Goal: Book appointment/travel/reservation

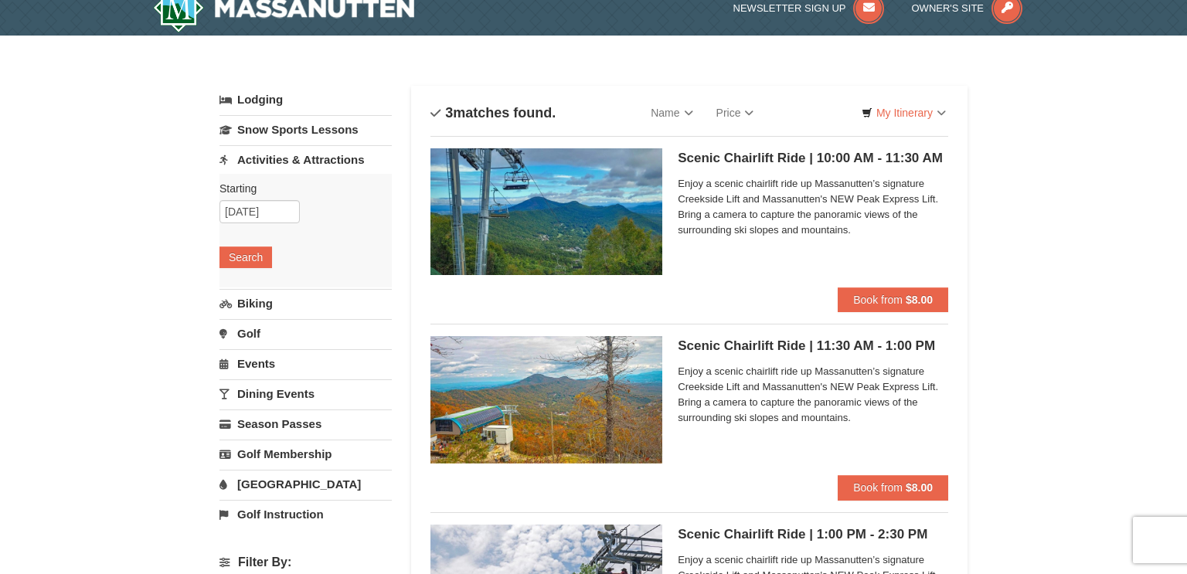
scroll to position [35, 0]
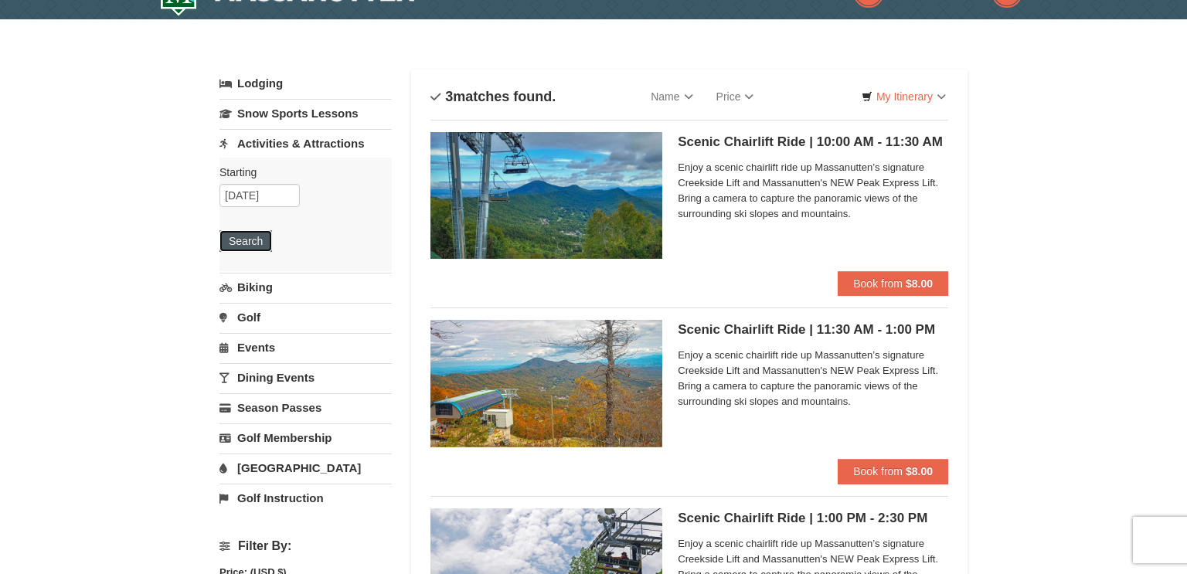
click at [243, 240] on button "Search" at bounding box center [245, 241] width 53 height 22
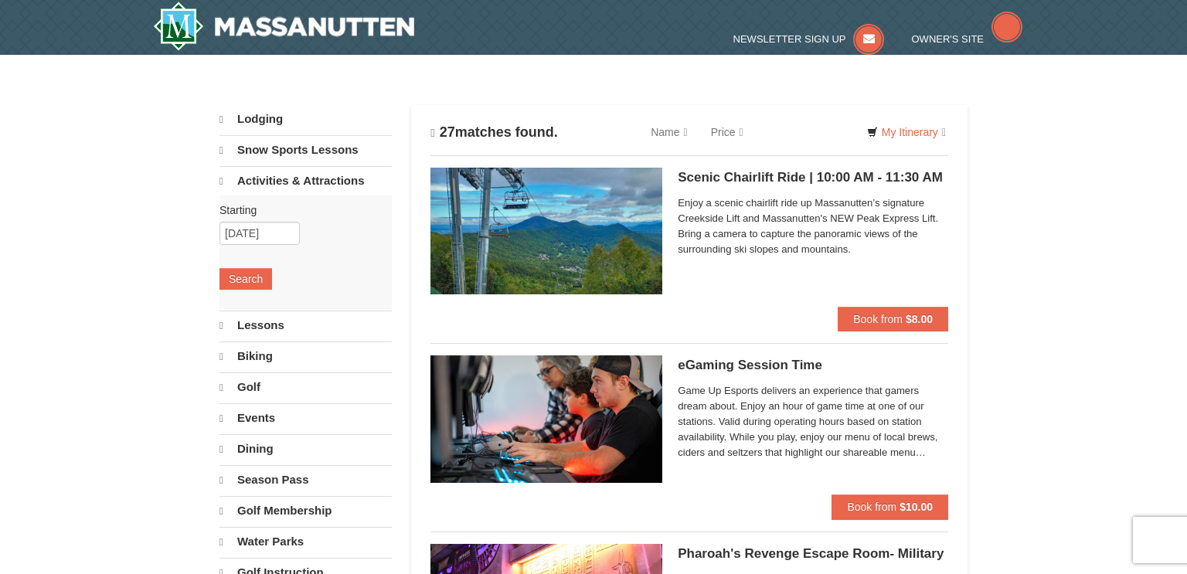
select select "10"
click at [280, 229] on input "[DATE]" at bounding box center [259, 233] width 80 height 23
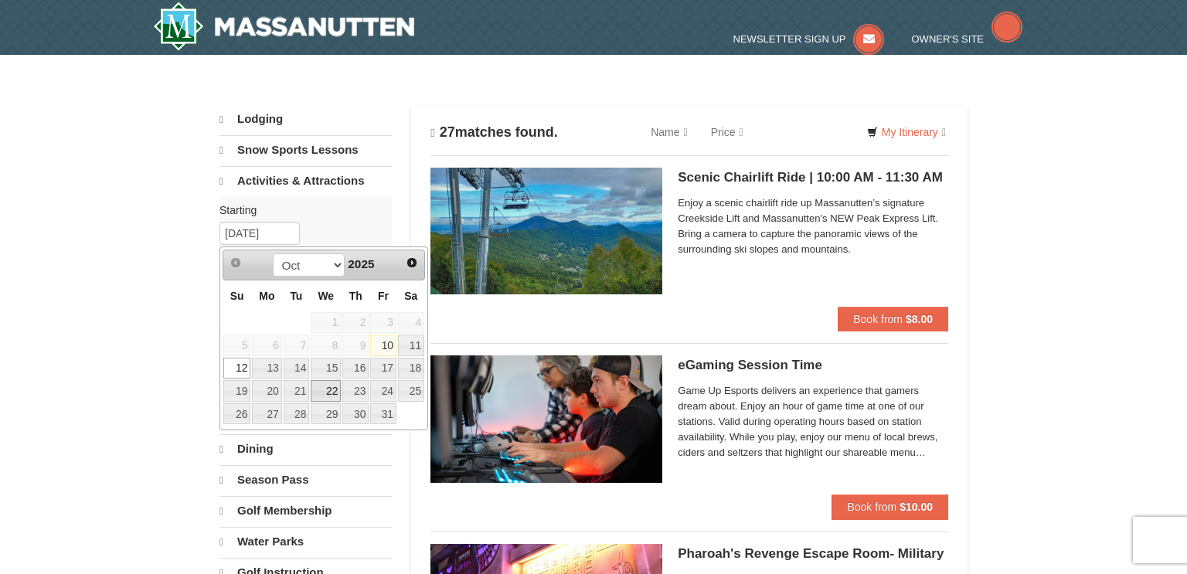
click at [335, 391] on link "22" at bounding box center [326, 391] width 30 height 22
type input "[DATE]"
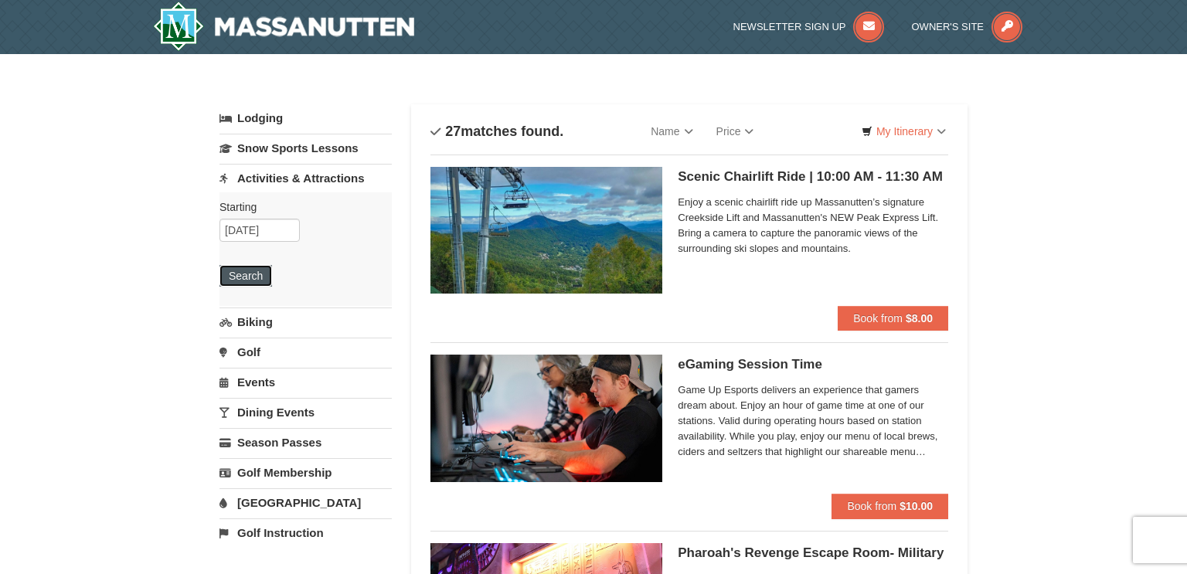
click at [247, 277] on button "Search" at bounding box center [245, 276] width 53 height 22
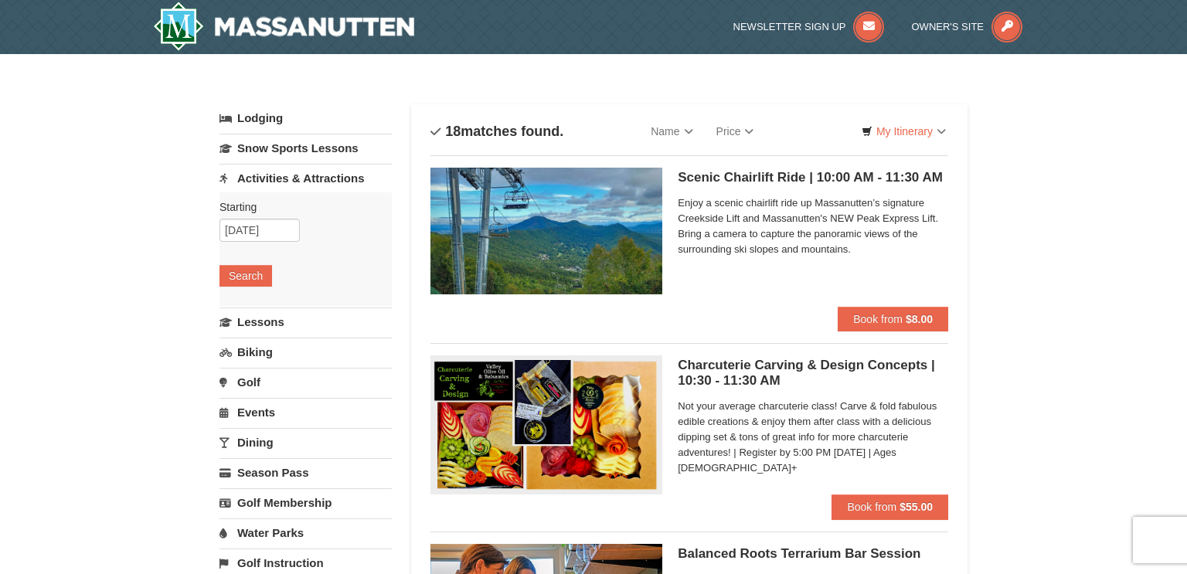
select select "10"
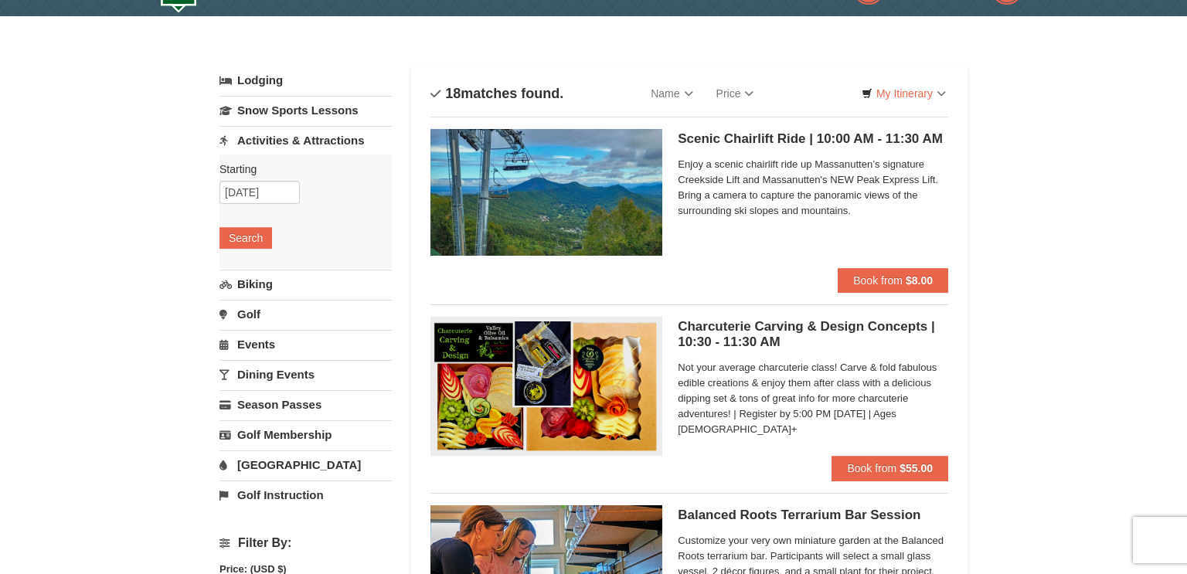
scroll to position [19, 0]
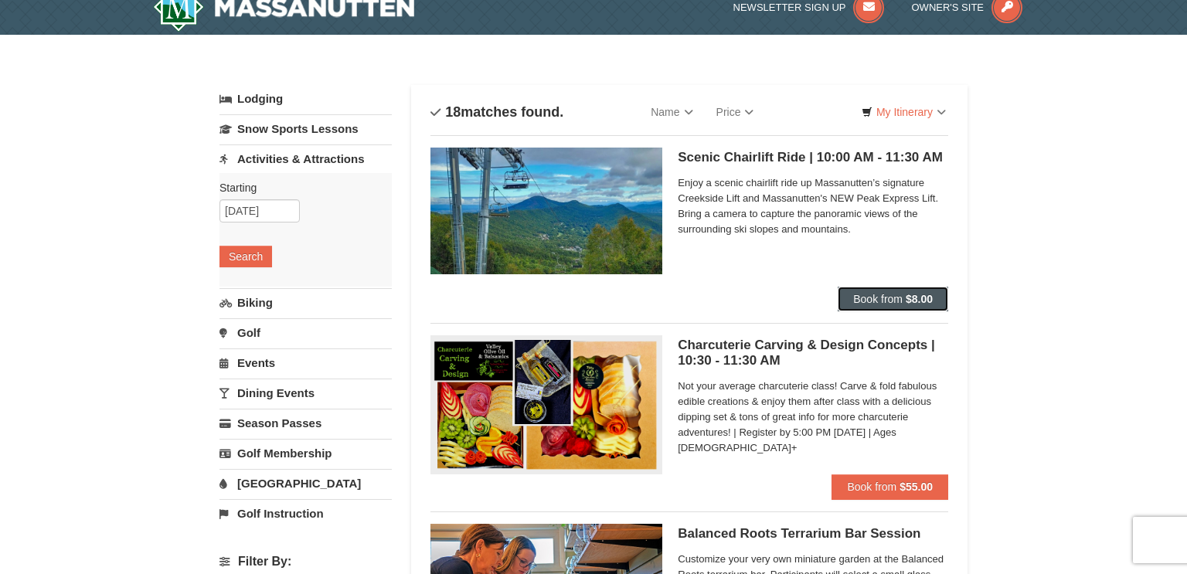
click at [887, 297] on span "Book from" at bounding box center [877, 299] width 49 height 12
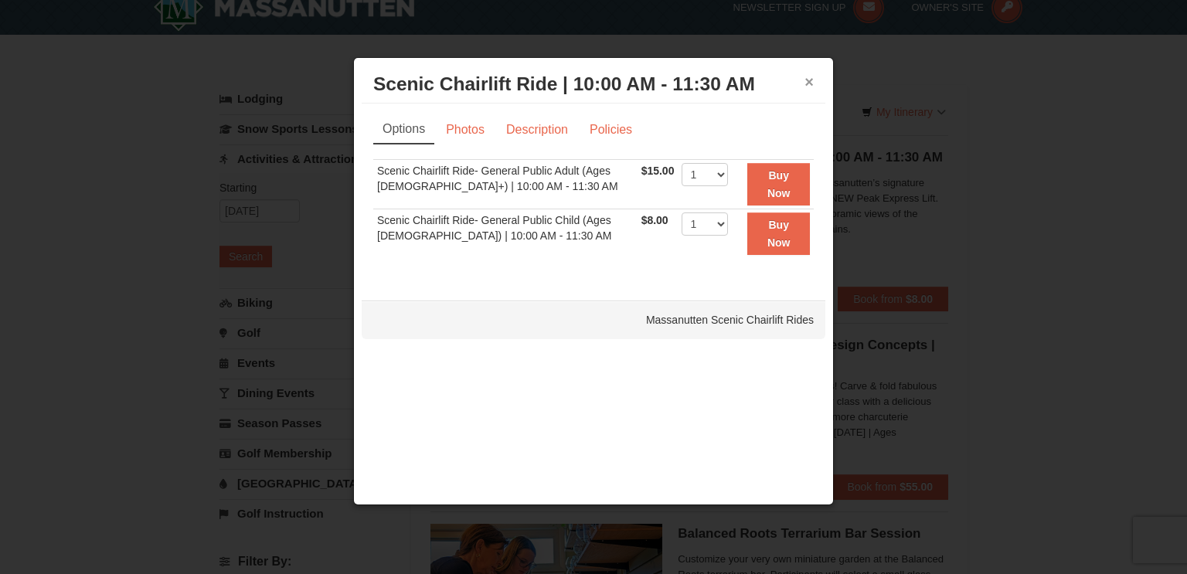
click at [810, 80] on button "×" at bounding box center [808, 81] width 9 height 15
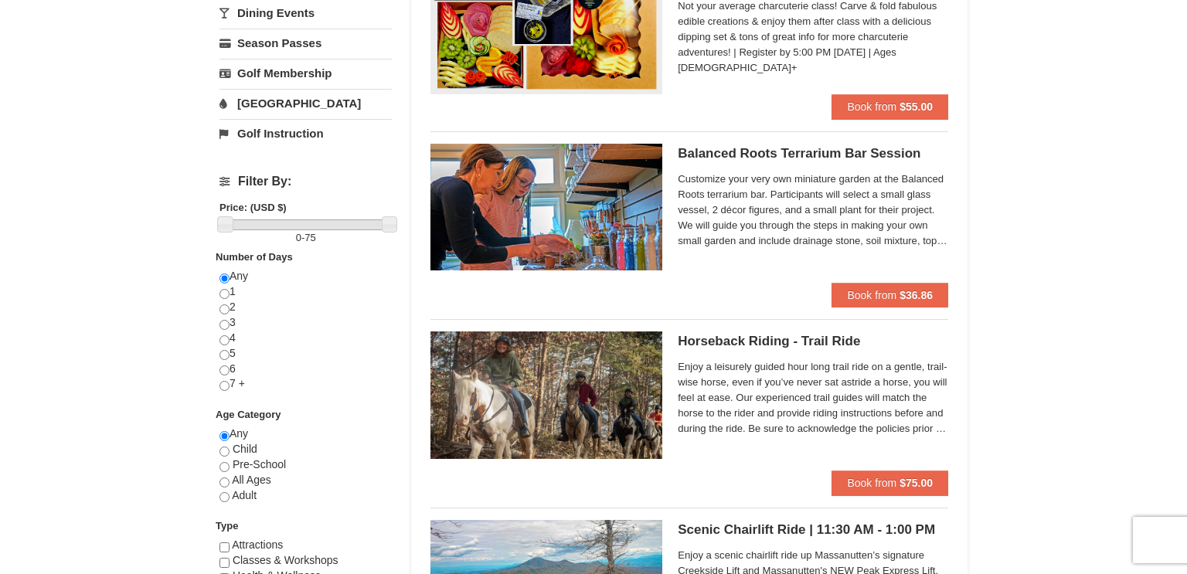
scroll to position [0, 0]
